Goal: Check status: Check status

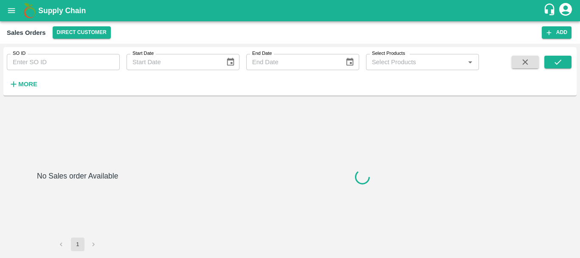
type input "606266"
